Goal: Navigation & Orientation: Find specific page/section

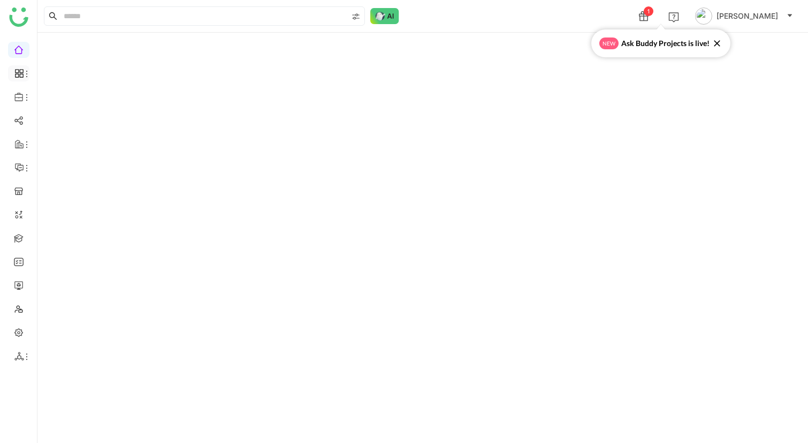
click at [20, 69] on icon at bounding box center [19, 74] width 10 height 10
click at [60, 97] on link "Dashboard" at bounding box center [75, 98] width 70 height 7
click at [18, 50] on link at bounding box center [19, 48] width 10 height 9
click at [26, 98] on icon at bounding box center [26, 97] width 9 height 9
click at [67, 158] on link "Library" at bounding box center [75, 158] width 70 height 7
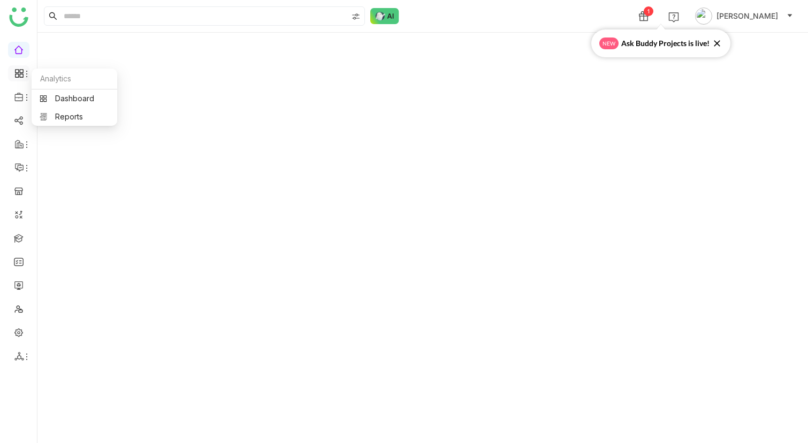
click at [18, 78] on icon at bounding box center [19, 74] width 10 height 10
click at [93, 98] on link "Dashboard" at bounding box center [75, 98] width 70 height 7
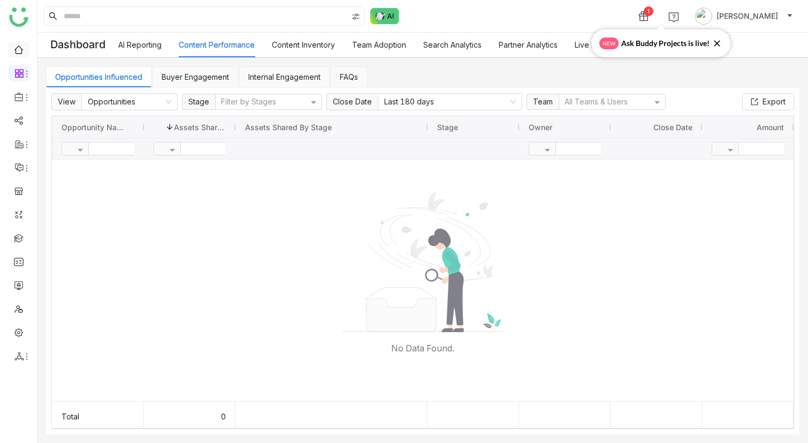
click at [21, 48] on link at bounding box center [19, 48] width 10 height 9
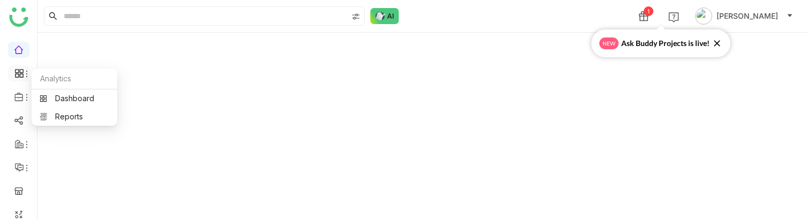
click at [19, 72] on icon at bounding box center [21, 71] width 4 height 4
click at [73, 95] on link "Dashboard" at bounding box center [75, 98] width 70 height 7
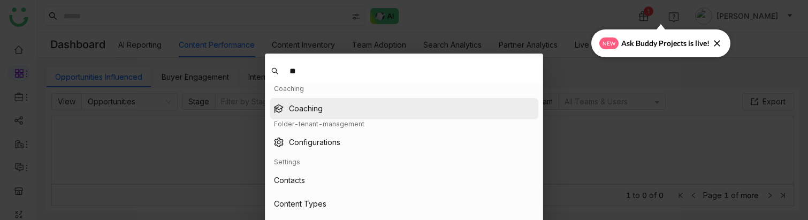
type input "**"
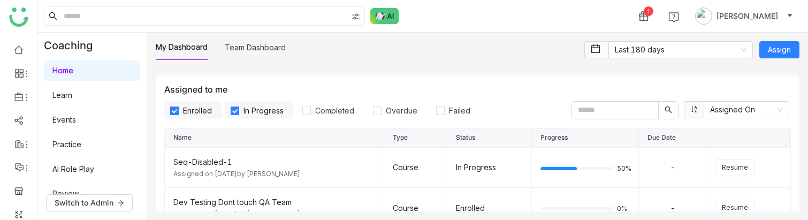
scroll to position [105, 0]
